Goal: Navigation & Orientation: Find specific page/section

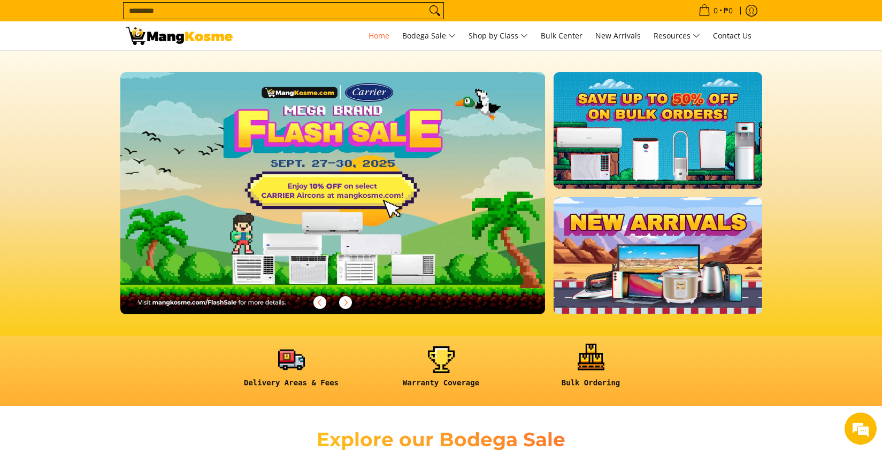
click at [589, 354] on link at bounding box center [591, 372] width 139 height 50
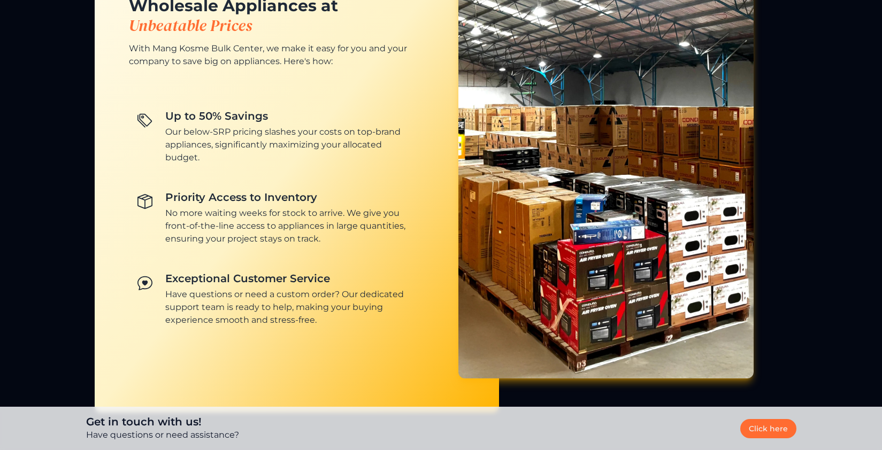
scroll to position [961, 0]
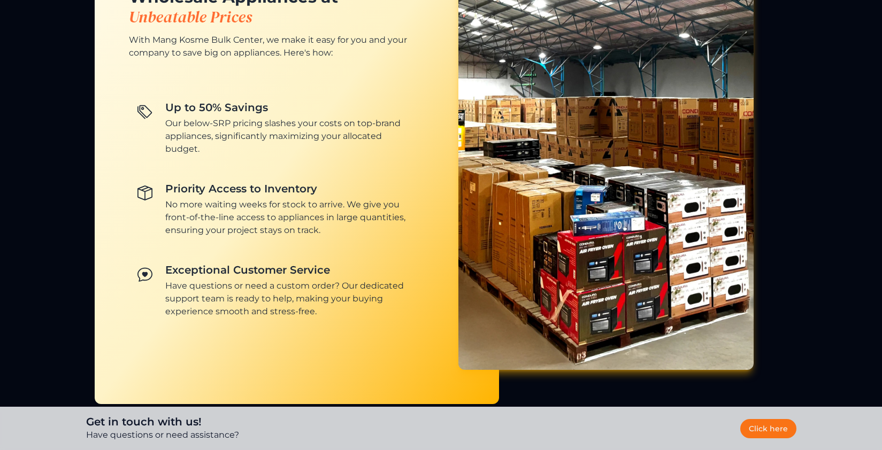
click at [758, 427] on link "Click here" at bounding box center [768, 428] width 56 height 19
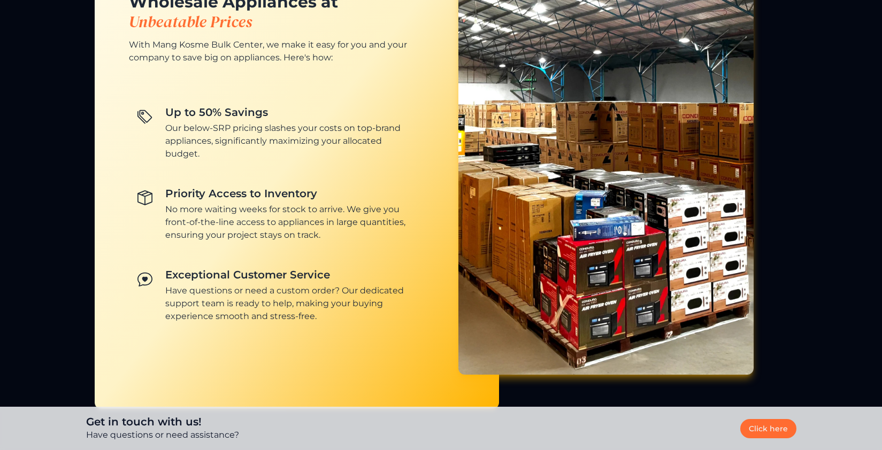
scroll to position [961, 0]
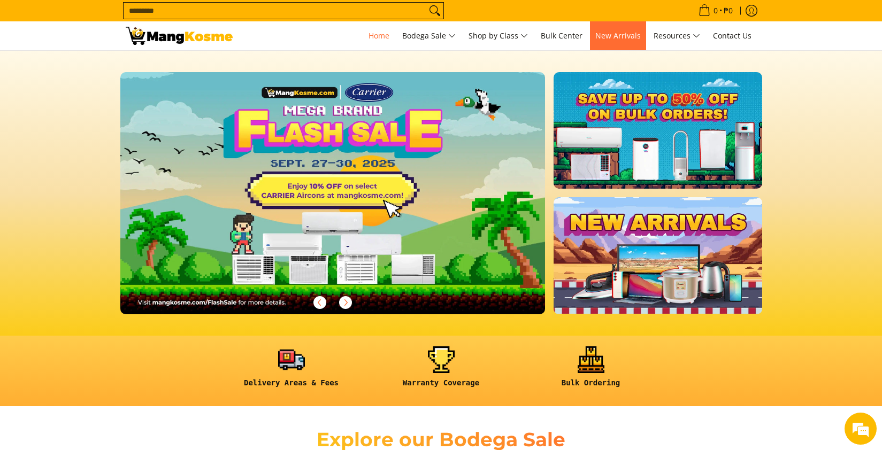
click at [617, 36] on span "New Arrivals" at bounding box center [617, 35] width 45 height 10
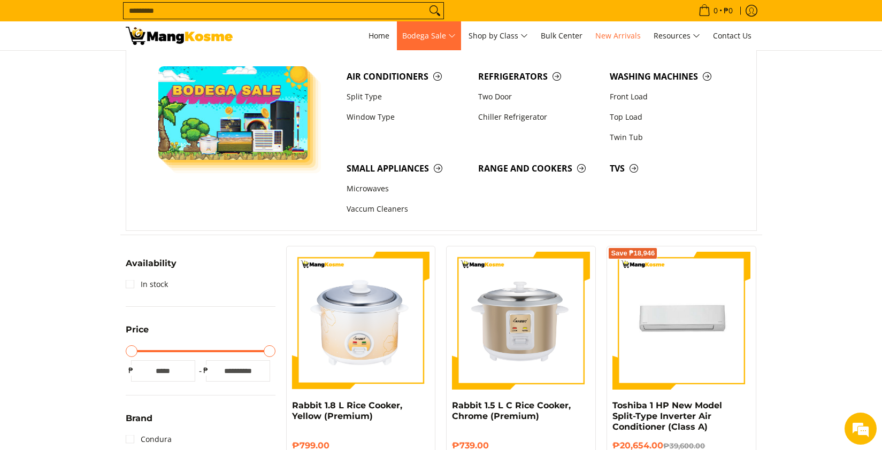
click at [454, 37] on span "Bodega Sale" at bounding box center [429, 35] width 54 height 13
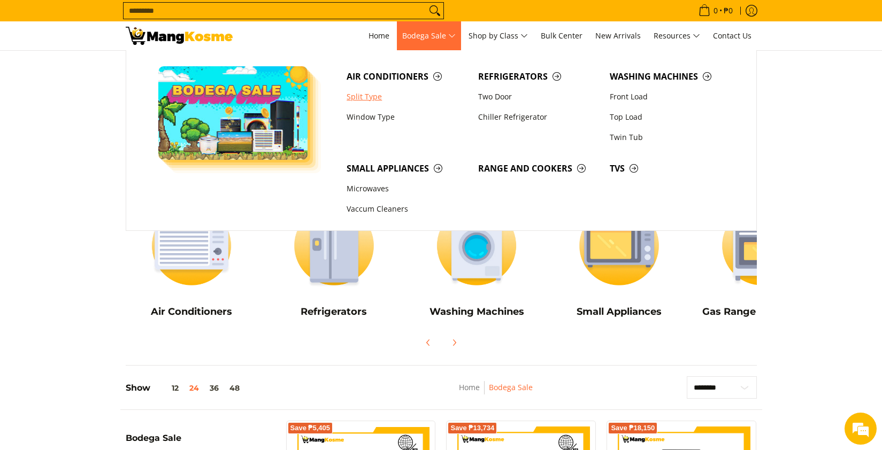
click at [370, 90] on link "Split Type" at bounding box center [407, 97] width 132 height 20
